Goal: Transaction & Acquisition: Download file/media

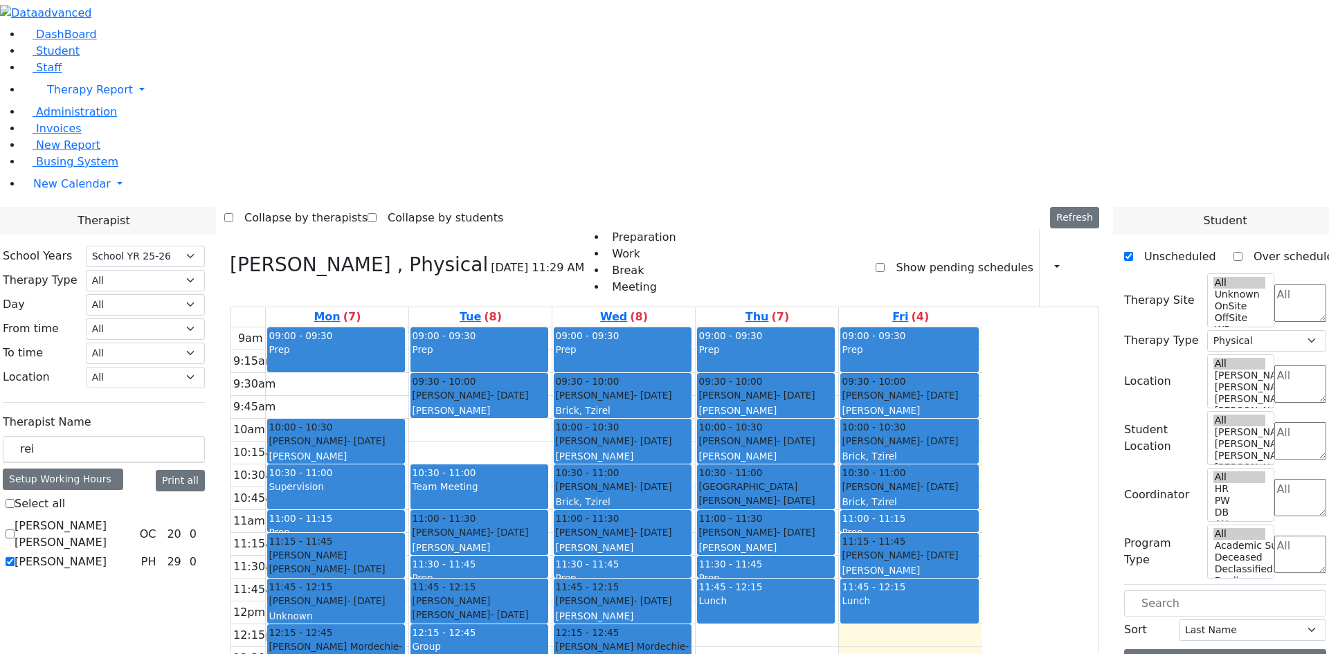
select select "212"
select select "2"
click at [53, 57] on span "Student" at bounding box center [58, 50] width 44 height 13
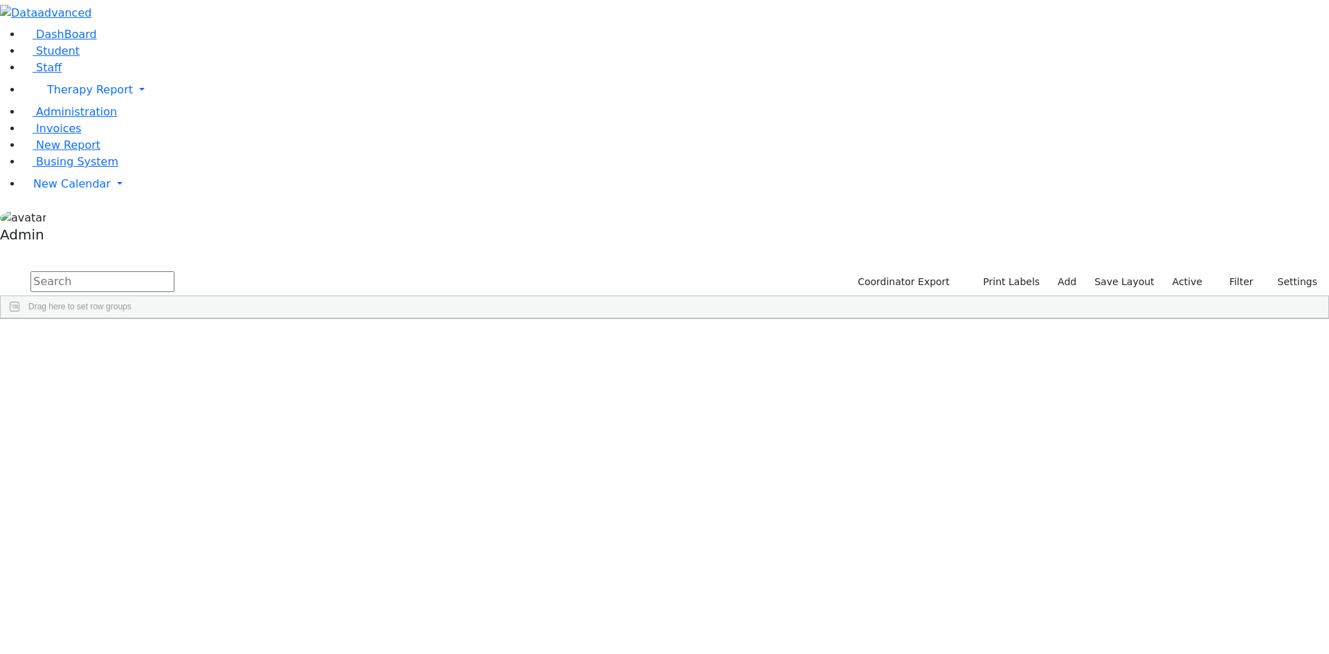
click at [174, 271] on input "text" at bounding box center [102, 281] width 144 height 21
click at [228, 341] on div "[PERSON_NAME]" at bounding box center [171, 350] width 114 height 19
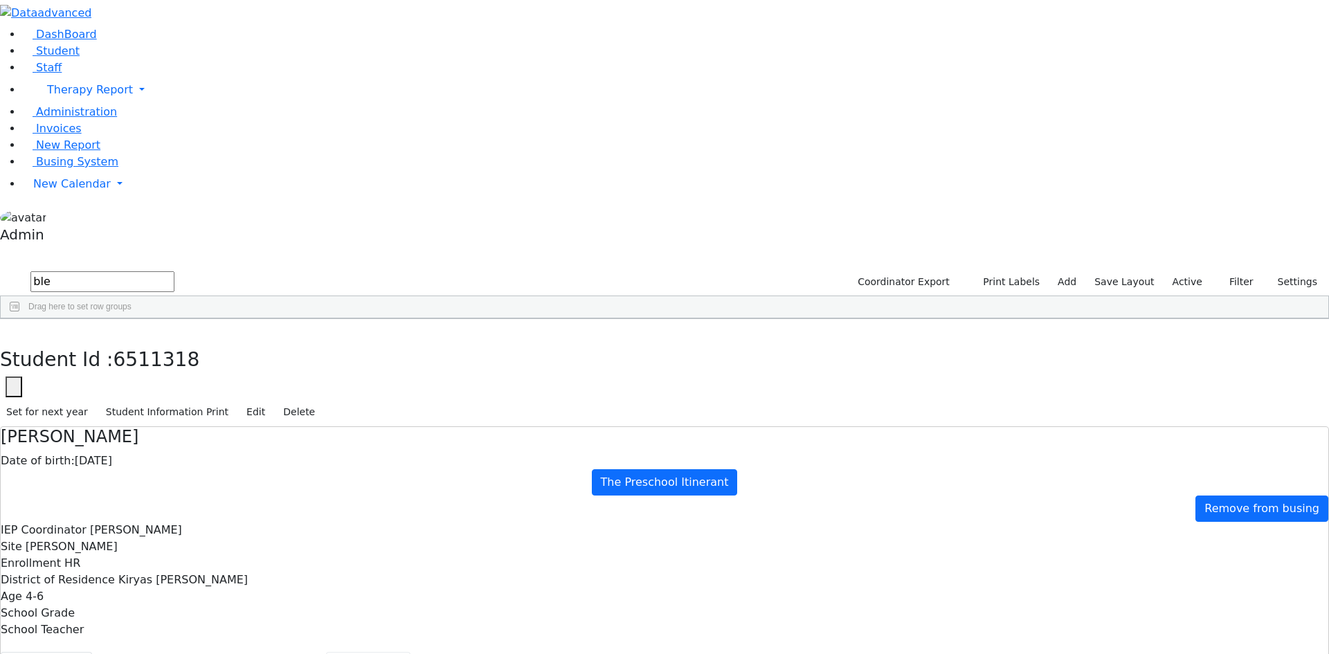
click at [326, 652] on button "Scheduling" at bounding box center [368, 666] width 84 height 29
click at [14, 329] on icon "button" at bounding box center [10, 333] width 8 height 8
drag, startPoint x: 253, startPoint y: 64, endPoint x: 140, endPoint y: 55, distance: 113.9
click at [140, 55] on div "DashBoard Student Staff Therapy Report Student Old Calendar Report Admin" at bounding box center [664, 424] width 1329 height 848
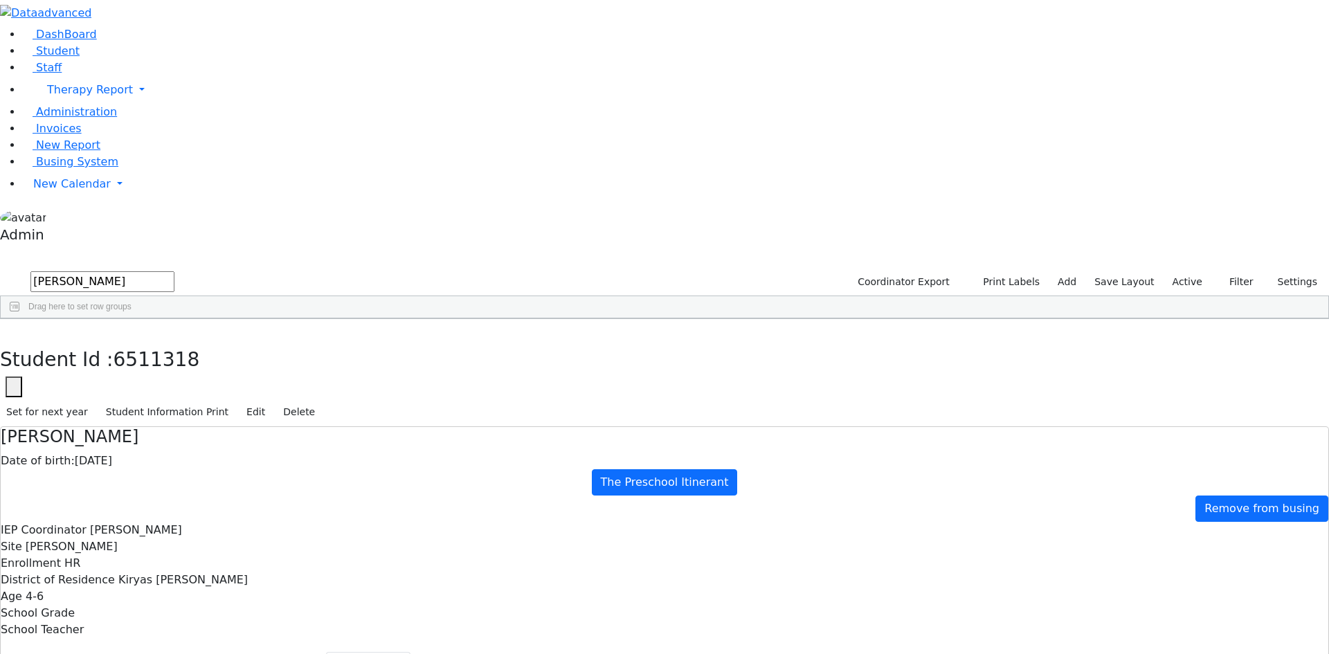
type input "[PERSON_NAME]"
click at [226, 563] on div "[PERSON_NAME]" at bounding box center [169, 572] width 114 height 19
click at [326, 652] on button "Recommendation" at bounding box center [265, 666] width 121 height 29
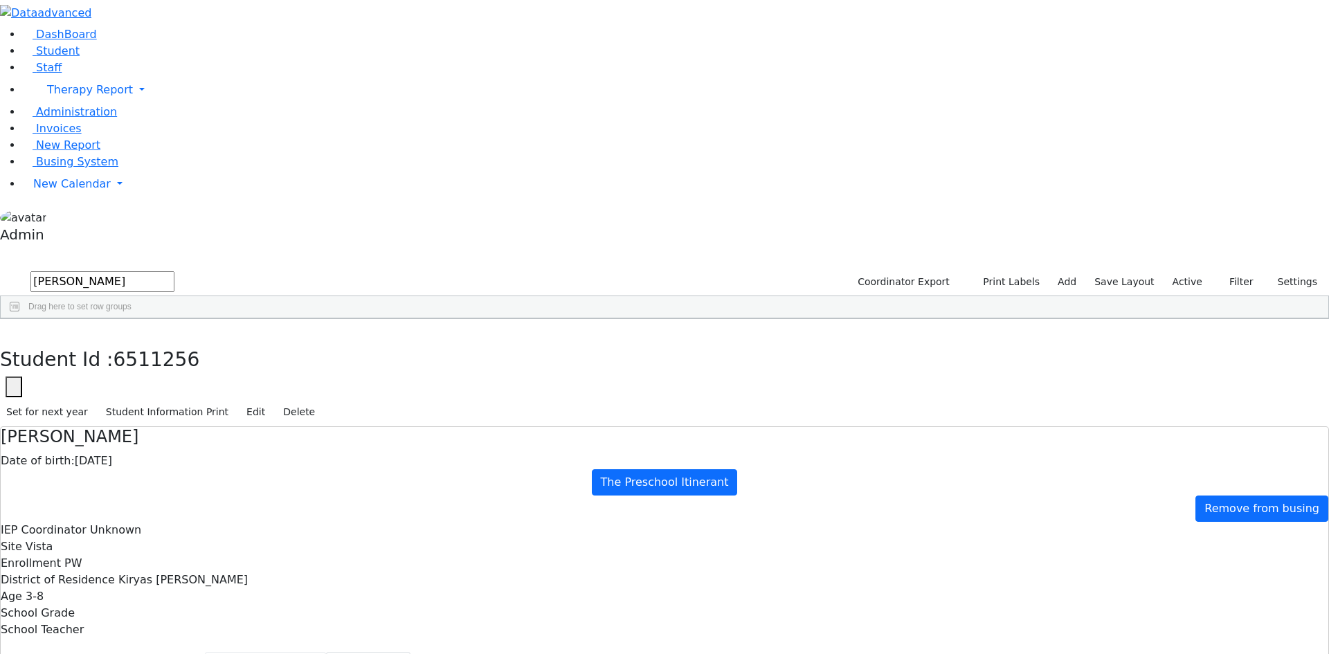
checkbox input "true"
select select "CPSE OT-PT Presscription"
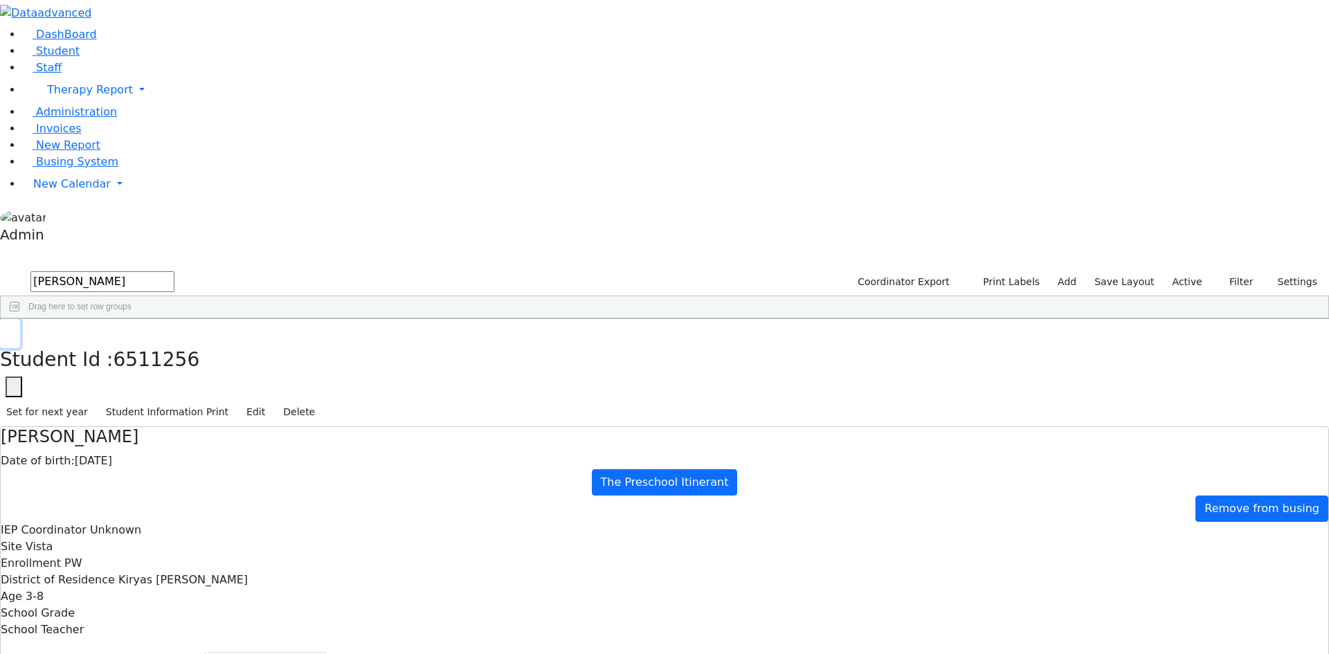
click at [14, 329] on icon "button" at bounding box center [10, 333] width 8 height 8
drag, startPoint x: 270, startPoint y: 57, endPoint x: 136, endPoint y: 51, distance: 133.7
click at [136, 51] on div "DashBoard Student Staff Therapy Report Student Old Calendar Report Admin" at bounding box center [664, 424] width 1329 height 848
type input "hor"
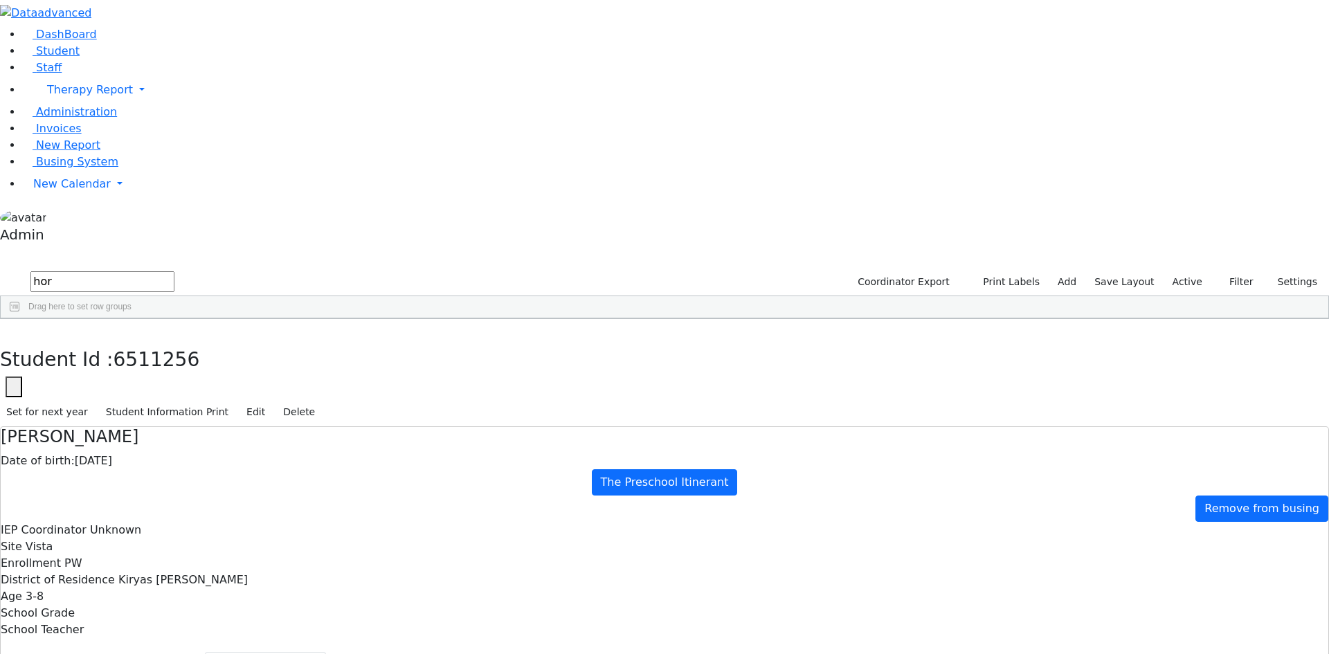
click at [228, 477] on div "[PERSON_NAME]" at bounding box center [171, 486] width 114 height 19
click at [92, 652] on button "Student info" at bounding box center [46, 666] width 91 height 29
click at [326, 652] on button "Recommendation" at bounding box center [265, 666] width 121 height 29
click at [326, 652] on button "Scheduling" at bounding box center [368, 666] width 84 height 29
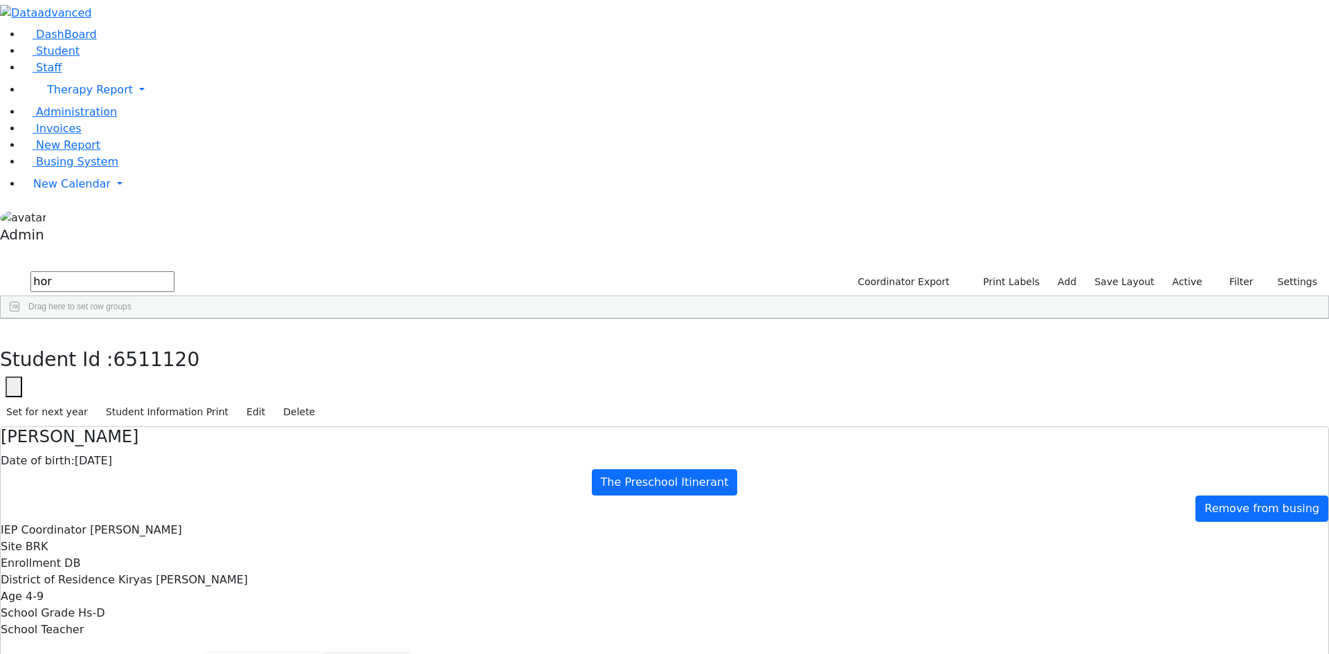
click at [326, 652] on button "Recommendation" at bounding box center [265, 666] width 121 height 29
select select "CPSE OT-PT Presscription"
